Goal: Task Accomplishment & Management: Use online tool/utility

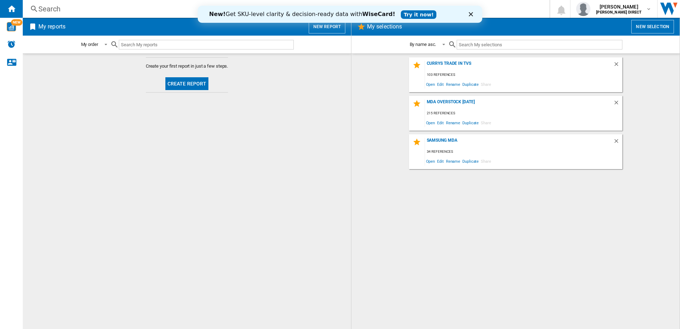
click at [472, 14] on icon "Close" at bounding box center [471, 14] width 4 height 4
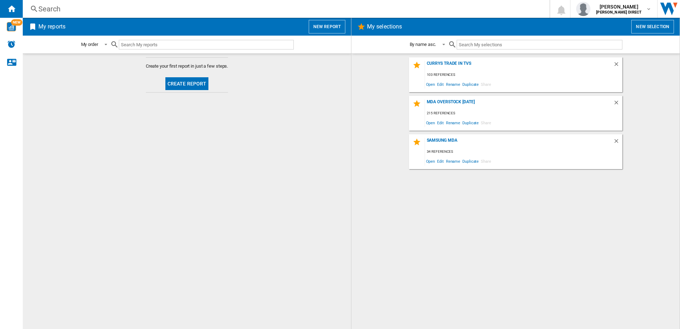
click at [530, 237] on div "Currys trade in TVs 103 references Open Edit Rename Duplicate Share mda oversto…" at bounding box center [515, 191] width 314 height 268
click at [648, 25] on button "New selection" at bounding box center [652, 27] width 43 height 14
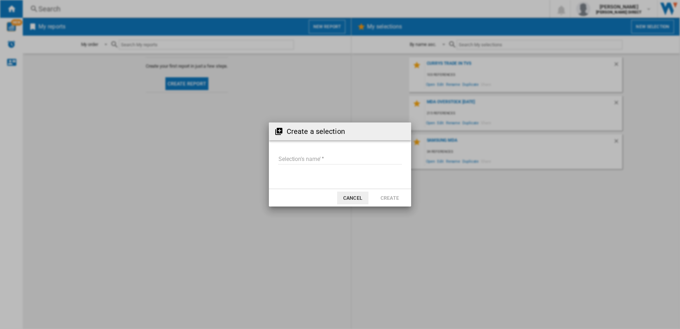
click at [310, 156] on input "Selection's name'" at bounding box center [340, 159] width 124 height 11
type input "**********"
click at [380, 195] on button "Create" at bounding box center [389, 197] width 31 height 13
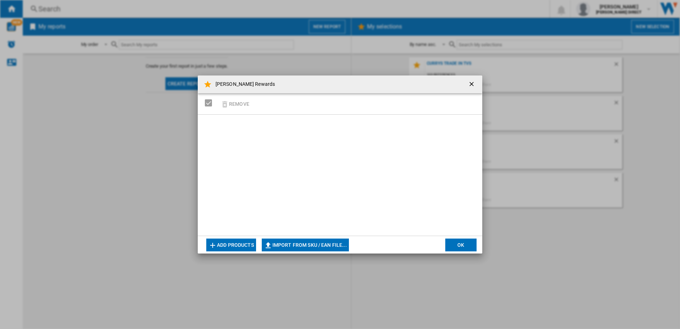
click at [329, 244] on button "Import from SKU / EAN file..." at bounding box center [305, 244] width 87 height 13
type input "**********"
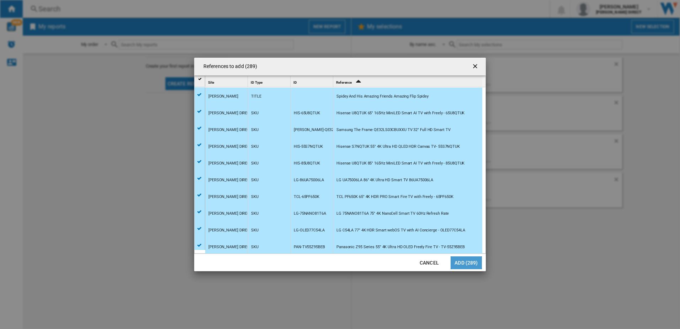
click at [464, 262] on button "Add (289)" at bounding box center [465, 262] width 31 height 13
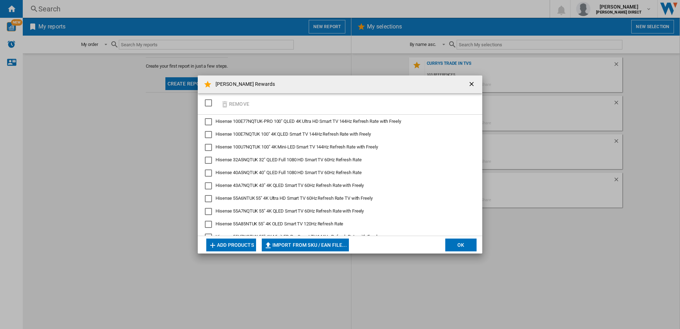
click at [210, 100] on div "SELECTIONS.EDITION_POPUP.SELECT_DESELECT" at bounding box center [208, 102] width 7 height 7
click at [463, 242] on button "OK" at bounding box center [460, 244] width 31 height 13
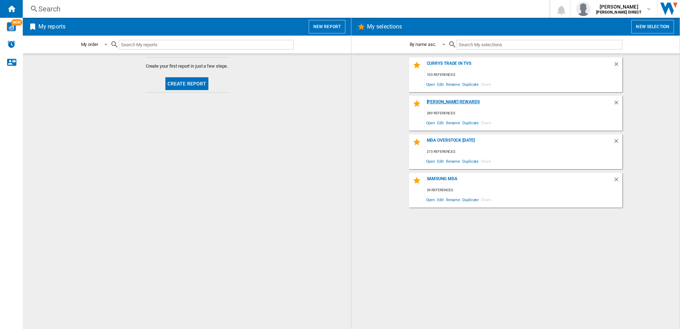
click at [447, 102] on div "[PERSON_NAME] Rewards" at bounding box center [519, 104] width 188 height 10
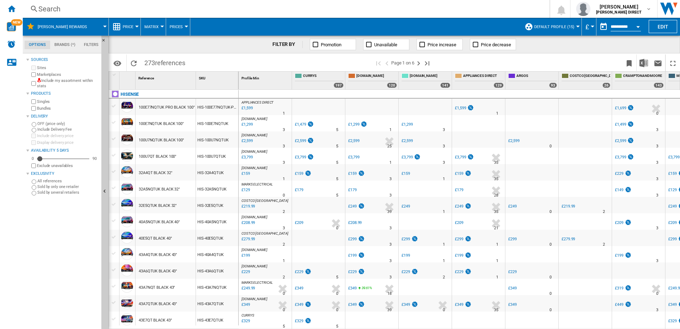
click at [149, 25] on span "Matrix" at bounding box center [151, 27] width 14 height 5
click at [156, 60] on span "Ranking" at bounding box center [155, 61] width 19 height 6
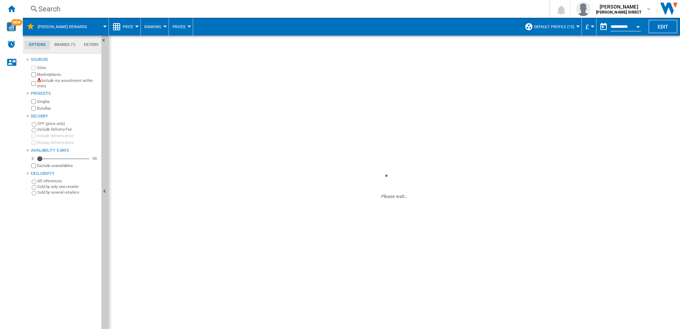
click at [176, 23] on button "Prices" at bounding box center [180, 27] width 17 height 18
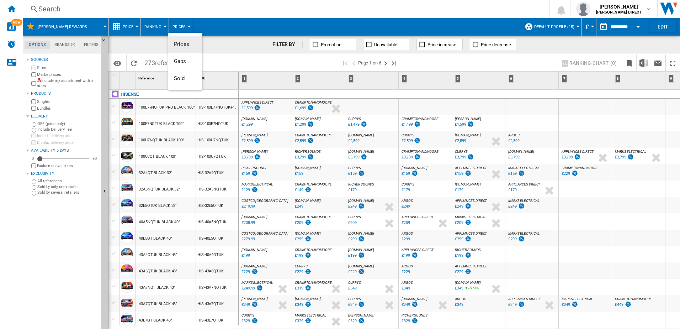
click at [129, 27] on md-backdrop at bounding box center [340, 164] width 680 height 329
click at [135, 26] on div at bounding box center [137, 27] width 4 height 2
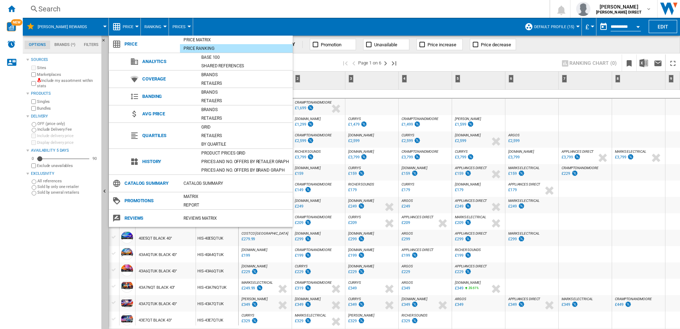
click at [364, 5] on md-backdrop at bounding box center [340, 164] width 680 height 329
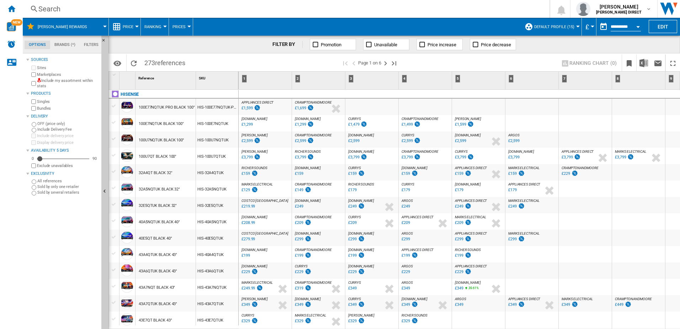
click at [573, 28] on button "Default profile (15)" at bounding box center [556, 27] width 44 height 18
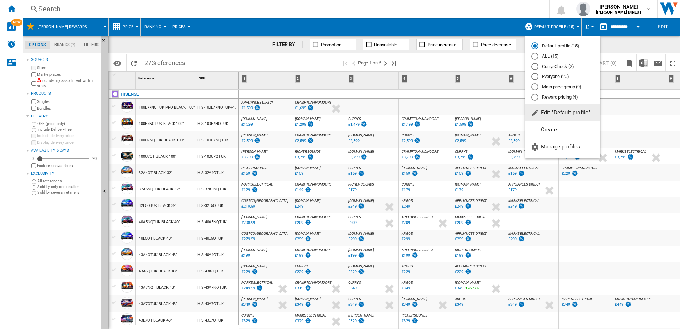
click at [538, 98] on div "Reward pricing (4)" at bounding box center [534, 97] width 7 height 7
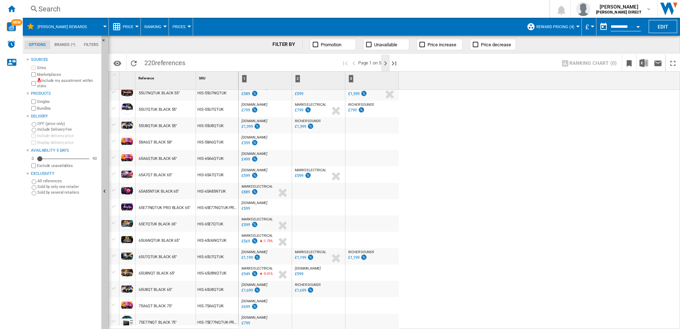
click at [389, 62] on ng-md-icon "Next page" at bounding box center [385, 63] width 9 height 9
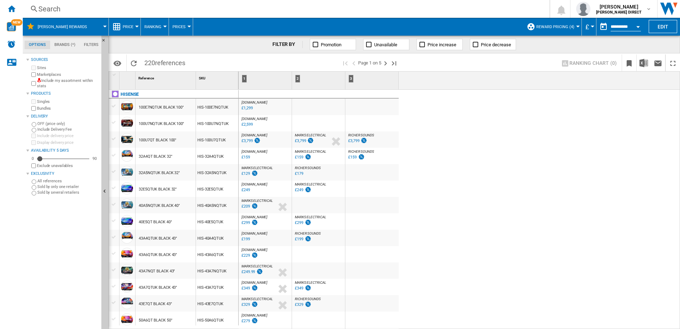
click at [161, 28] on span "Ranking" at bounding box center [152, 27] width 17 height 5
drag, startPoint x: 482, startPoint y: 172, endPoint x: 489, endPoint y: 177, distance: 8.2
click at [483, 172] on md-backdrop at bounding box center [340, 164] width 680 height 329
click at [156, 26] on span "Ranking" at bounding box center [152, 27] width 17 height 5
click at [159, 61] on span "Ranking" at bounding box center [155, 61] width 19 height 6
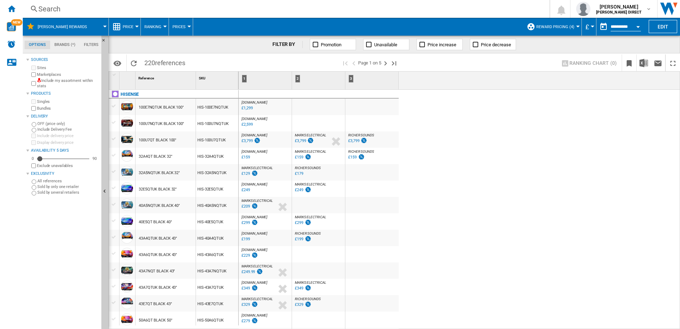
click at [159, 25] on span "Ranking" at bounding box center [152, 27] width 17 height 5
click at [162, 44] on button "Matrix" at bounding box center [157, 44] width 34 height 17
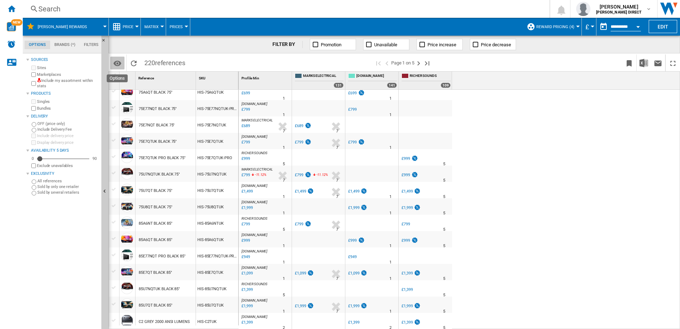
click at [116, 63] on md-icon "Options" at bounding box center [117, 63] width 9 height 9
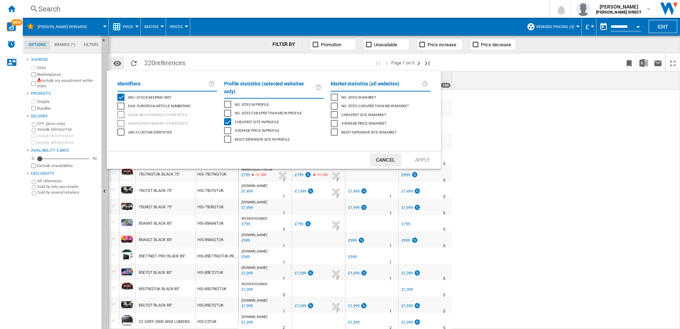
click at [116, 63] on md-backdrop at bounding box center [340, 164] width 680 height 329
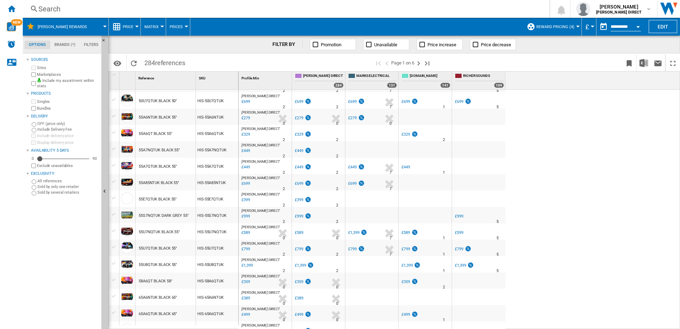
scroll to position [462, 0]
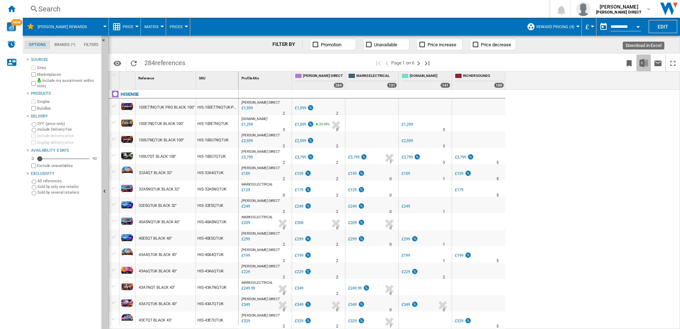
click at [643, 60] on img "Download in Excel" at bounding box center [643, 63] width 9 height 9
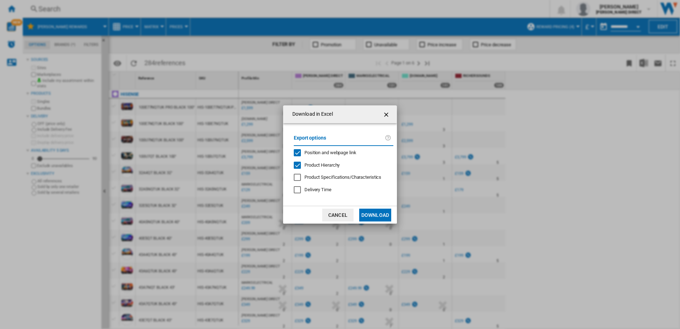
click at [375, 213] on button "Download" at bounding box center [375, 214] width 32 height 13
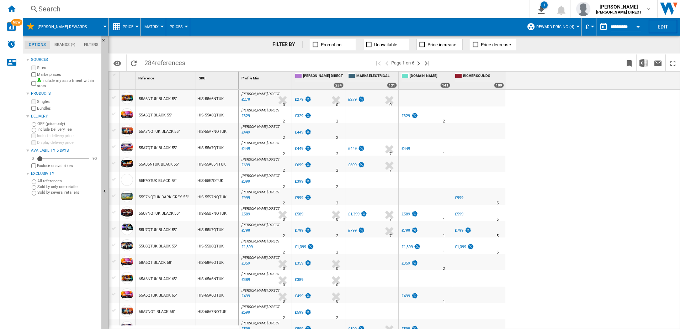
scroll to position [18, 0]
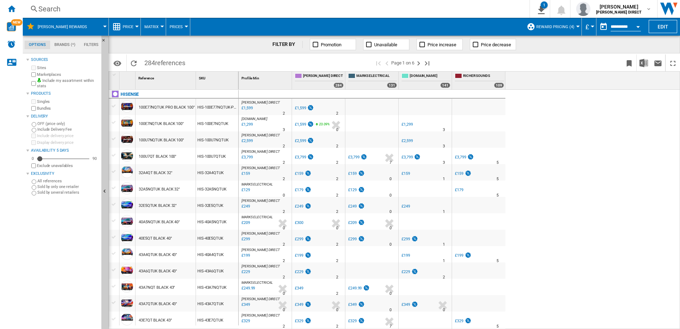
click at [578, 209] on div "[PERSON_NAME] DIRECT : [PERSON_NAME] DIRECT 0.0 % £1,599 % N/A 2 [PERSON_NAME] …" at bounding box center [460, 209] width 442 height 239
click at [491, 103] on div at bounding box center [478, 106] width 53 height 16
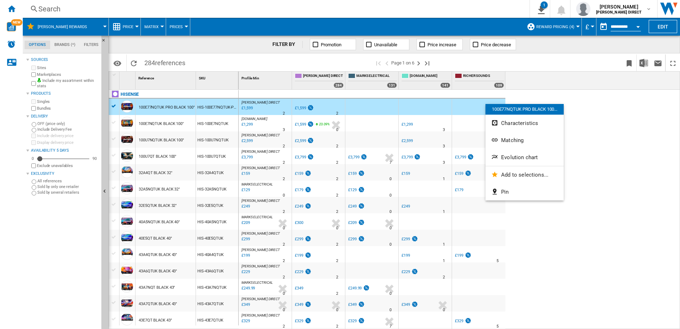
click at [626, 139] on div at bounding box center [340, 164] width 680 height 329
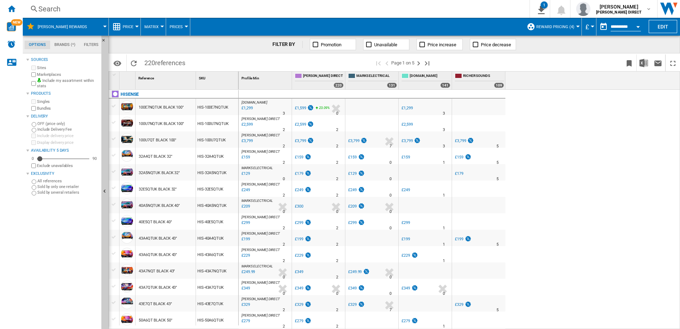
drag, startPoint x: 633, startPoint y: 123, endPoint x: 640, endPoint y: 89, distance: 34.5
click at [633, 122] on div "[DOMAIN_NAME] : AO -18.8 % £1,299 % N/A 3 [DOMAIN_NAME] : [PERSON_NAME] DIRECT …" at bounding box center [460, 209] width 442 height 239
click at [645, 63] on img "Download in Excel" at bounding box center [643, 63] width 9 height 9
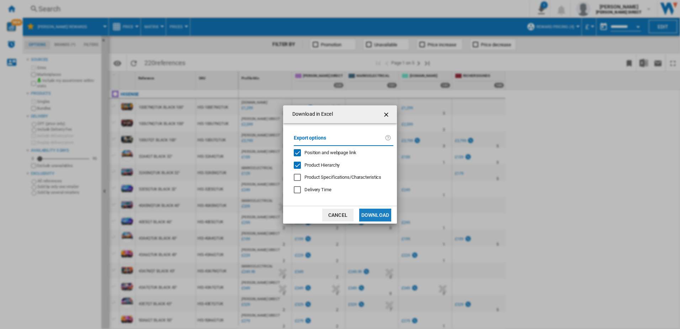
click at [380, 215] on button "Download" at bounding box center [375, 214] width 32 height 13
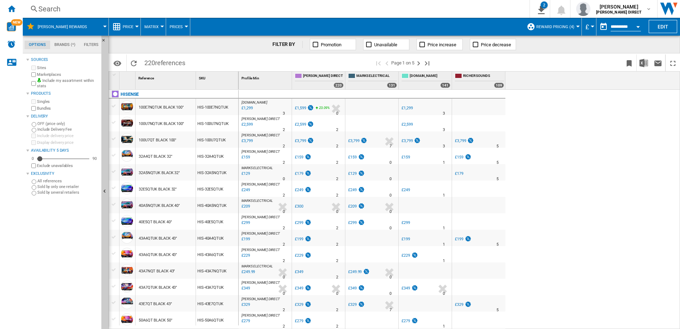
click at [576, 171] on div "[DOMAIN_NAME] : AO -18.8 % £1,299 % N/A 3 [DOMAIN_NAME] : [PERSON_NAME] DIRECT …" at bounding box center [460, 209] width 442 height 239
click at [655, 65] on ng-md-icon "Send this report by email" at bounding box center [658, 63] width 9 height 9
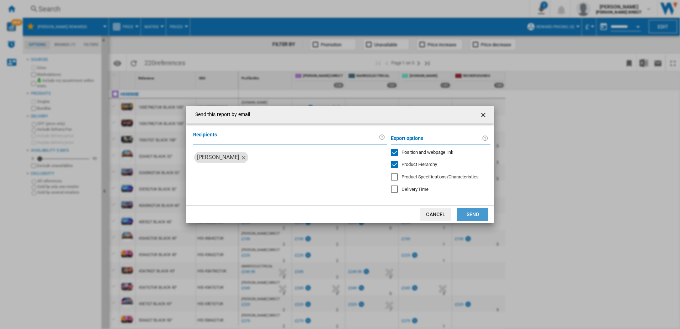
click at [470, 212] on button "Send" at bounding box center [472, 214] width 31 height 13
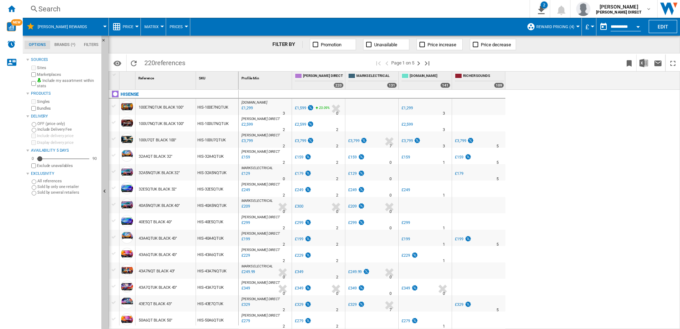
click at [549, 212] on div "[DOMAIN_NAME] : AO -18.8 % £1,299 % N/A 3 [DOMAIN_NAME] : [PERSON_NAME] DIRECT …" at bounding box center [460, 209] width 442 height 239
drag, startPoint x: 559, startPoint y: 118, endPoint x: 554, endPoint y: 118, distance: 5.7
click at [560, 118] on div "[DOMAIN_NAME] : AO -18.8 % £1,299 % N/A 3 [DOMAIN_NAME] : [PERSON_NAME] DIRECT …" at bounding box center [460, 209] width 442 height 239
click at [551, 164] on div "[DOMAIN_NAME] : AO -18.8 % £1,299 % N/A 3 [DOMAIN_NAME] : [PERSON_NAME] DIRECT …" at bounding box center [460, 209] width 442 height 239
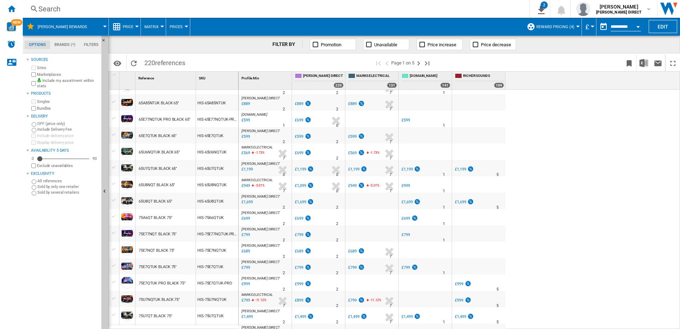
scroll to position [587, 0]
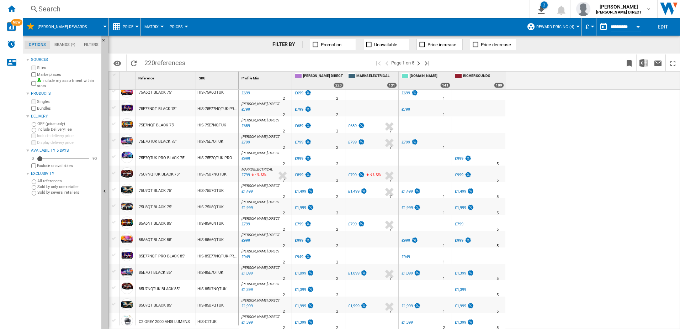
click at [281, 173] on div at bounding box center [282, 175] width 15 height 16
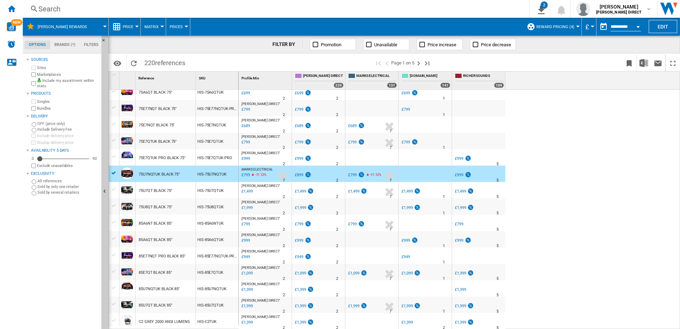
click at [280, 176] on div at bounding box center [282, 175] width 15 height 16
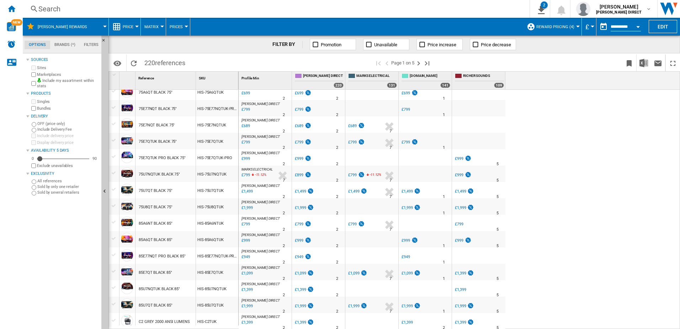
click at [282, 176] on div at bounding box center [282, 175] width 15 height 16
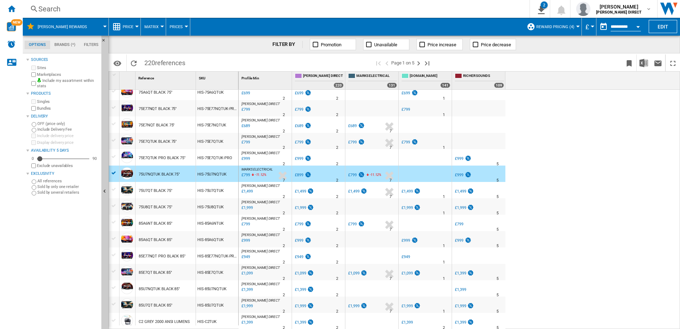
click at [283, 179] on div "7" at bounding box center [284, 180] width 2 height 7
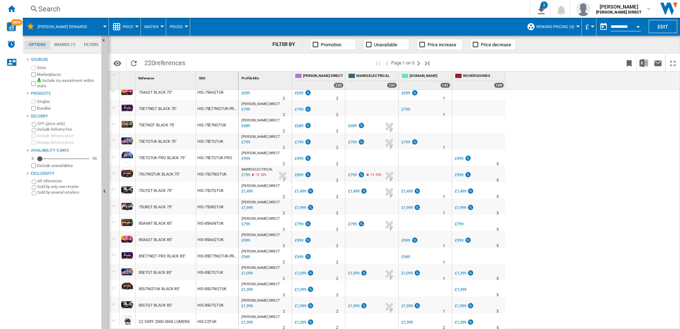
click at [288, 173] on div at bounding box center [282, 175] width 15 height 16
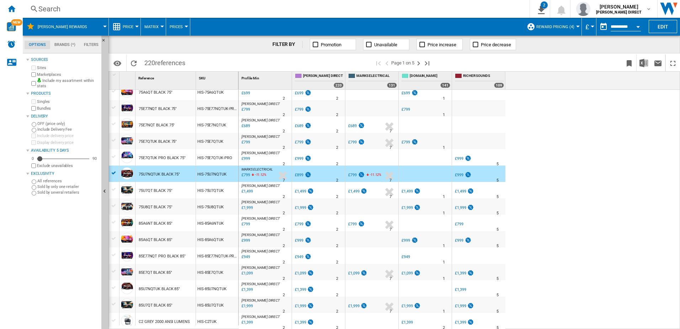
click at [53, 227] on div "Sources Sites Marketplaces Include my assortment within stats Products Singles …" at bounding box center [62, 191] width 72 height 273
click at [605, 207] on div "[DOMAIN_NAME] : AO -18.8 % £1,299 % N/A 3 [DOMAIN_NAME] : [PERSON_NAME] DIRECT …" at bounding box center [460, 209] width 442 height 239
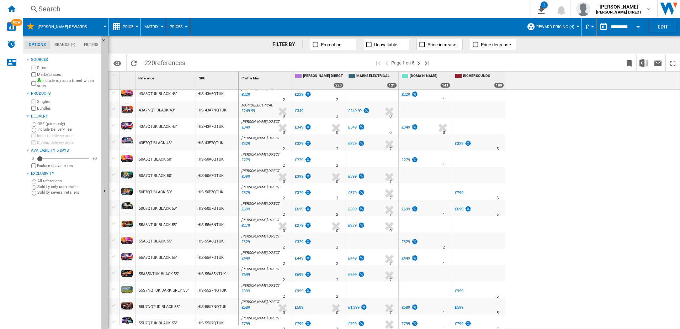
scroll to position [0, 0]
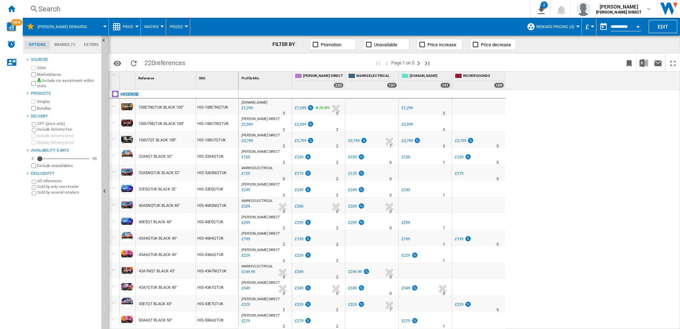
click at [556, 163] on div "[DOMAIN_NAME] : AO -18.8 % £1,299 % N/A 3 [DOMAIN_NAME] : [PERSON_NAME] DIRECT …" at bounding box center [460, 209] width 442 height 239
drag, startPoint x: 590, startPoint y: 186, endPoint x: 579, endPoint y: 172, distance: 18.0
click at [590, 185] on div "[DOMAIN_NAME] : AO -18.8 % £1,299 % N/A 3 [DOMAIN_NAME] : [PERSON_NAME] DIRECT …" at bounding box center [460, 209] width 442 height 239
drag, startPoint x: 580, startPoint y: 220, endPoint x: 581, endPoint y: 165, distance: 55.5
click at [581, 217] on div "[DOMAIN_NAME] : AO -18.8 % £1,299 % N/A 3 [DOMAIN_NAME] : [PERSON_NAME] DIRECT …" at bounding box center [460, 209] width 442 height 239
